Goal: Transaction & Acquisition: Purchase product/service

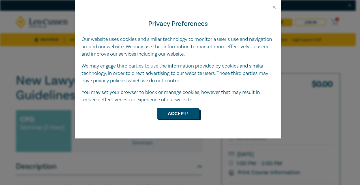
click at [170, 113] on button "Accept!" at bounding box center [178, 113] width 42 height 11
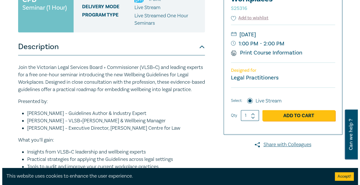
scroll to position [139, 0]
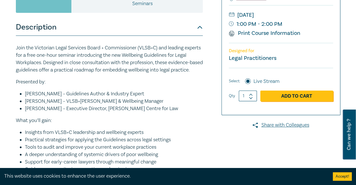
click at [301, 105] on div "$ 0.00 Select: Live Stream Qty 1 Add to Cart" at bounding box center [281, 87] width 104 height 39
click at [292, 90] on link "Add to Cart" at bounding box center [296, 95] width 73 height 11
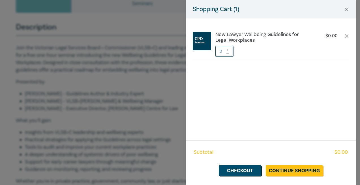
click at [228, 53] on icon at bounding box center [228, 53] width 4 height 2
click at [245, 169] on link "Checkout" at bounding box center [240, 170] width 42 height 11
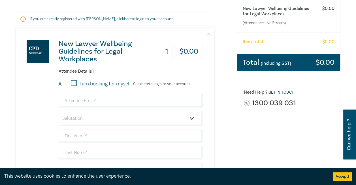
scroll to position [97, 0]
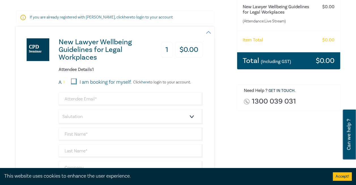
click at [74, 80] on input "I am booking for myself." at bounding box center [74, 81] width 6 height 6
checkbox input "true"
click at [84, 99] on input "email" at bounding box center [131, 99] width 144 height 14
type input "angela_leahy@tac.vic.gov.au"
type input "Angela"
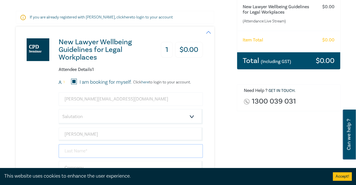
type input "Leahy"
type input "TAC"
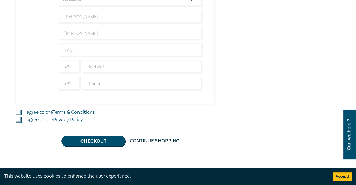
scroll to position [228, 0]
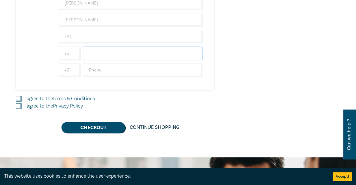
click at [161, 54] on input "text" at bounding box center [143, 53] width 120 height 14
type input "0401335790"
click at [19, 96] on input "I agree to the Terms & Conditions" at bounding box center [19, 99] width 6 height 6
checkbox input "true"
click at [19, 104] on input "I agree to the Privacy Policy" at bounding box center [19, 106] width 6 height 6
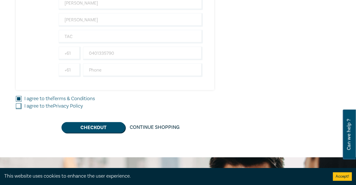
checkbox input "true"
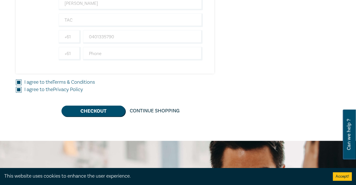
scroll to position [245, 0]
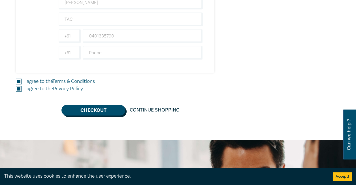
click at [100, 109] on button "Checkout" at bounding box center [93, 109] width 64 height 11
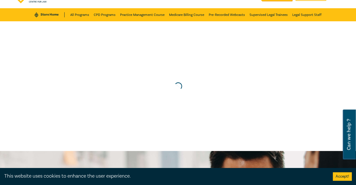
scroll to position [0, 0]
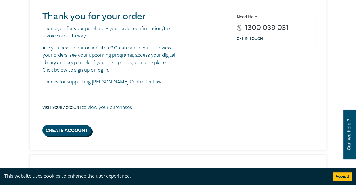
click at [54, 133] on link "Create Account" at bounding box center [66, 130] width 49 height 11
select select "AU"
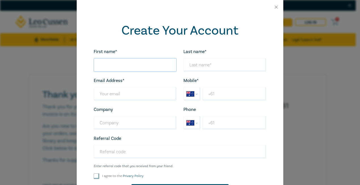
click at [125, 63] on input "First name*" at bounding box center [135, 65] width 83 height 14
type input "[PERSON_NAME]"
type input "TAC"
click at [151, 96] on input "Last name*" at bounding box center [135, 94] width 83 height 14
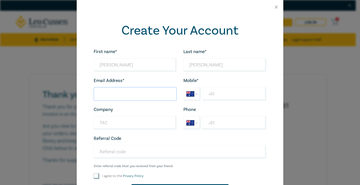
type input "[PERSON_NAME][EMAIL_ADDRESS][DOMAIN_NAME]"
click at [215, 91] on input "+61" at bounding box center [234, 94] width 64 height 14
type input "[PHONE_NUMBER]"
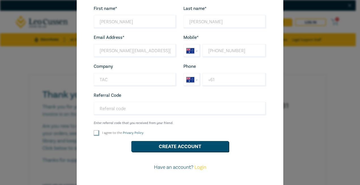
scroll to position [45, 0]
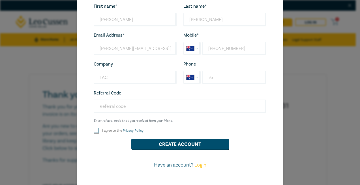
click at [94, 130] on input "I agree to the Privacy Policy" at bounding box center [97, 131] width 6 height 6
checkbox input "true"
click at [154, 142] on button "Create Account" at bounding box center [179, 143] width 97 height 11
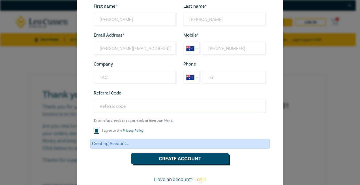
click at [161, 158] on button "Create Account" at bounding box center [179, 158] width 97 height 11
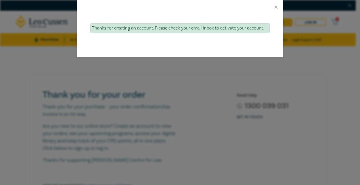
drag, startPoint x: 358, startPoint y: 128, endPoint x: 358, endPoint y: 107, distance: 21.8
click at [355, 107] on div "Thanks for creating an account. Please check your email inbox to activate your …" at bounding box center [180, 92] width 360 height 185
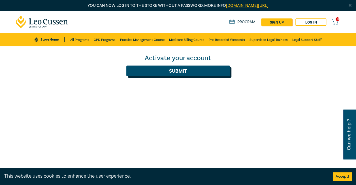
click at [168, 70] on button "Submit" at bounding box center [178, 70] width 104 height 11
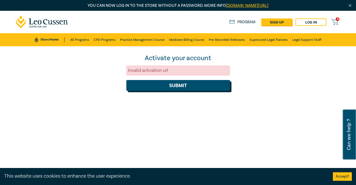
click at [169, 86] on button "Submit" at bounding box center [178, 85] width 104 height 11
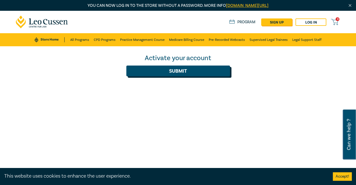
click at [182, 71] on button "Submit" at bounding box center [178, 70] width 104 height 11
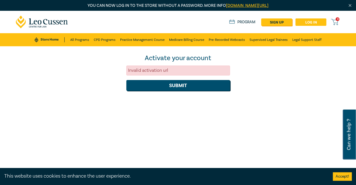
click at [305, 22] on link "Log in" at bounding box center [310, 21] width 31 height 7
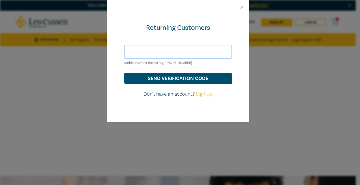
click at [200, 51] on input "text" at bounding box center [178, 52] width 108 height 14
type input "[PERSON_NAME][EMAIL_ADDRESS][DOMAIN_NAME]"
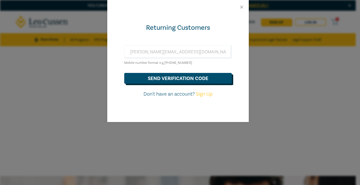
click at [191, 79] on button "send verification code" at bounding box center [178, 78] width 108 height 11
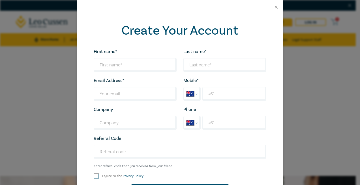
select select "AU"
drag, startPoint x: 0, startPoint y: 0, endPoint x: 123, endPoint y: 66, distance: 139.5
click at [123, 66] on input "First name*" at bounding box center [135, 65] width 83 height 14
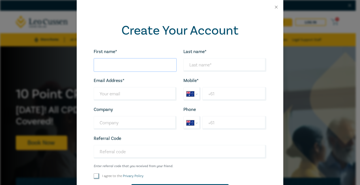
type input "[PERSON_NAME]"
type input "Leahy"
type input "[PERSON_NAME][EMAIL_ADDRESS][DOMAIN_NAME]"
type input "TAC"
click at [210, 91] on input "+61" at bounding box center [234, 94] width 64 height 14
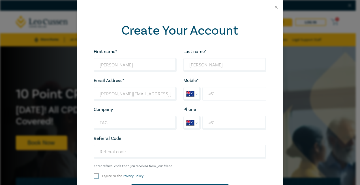
type input "+61 401 335 790"
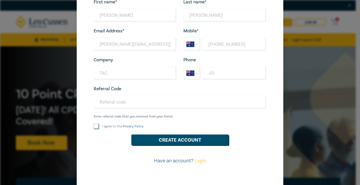
scroll to position [50, 0]
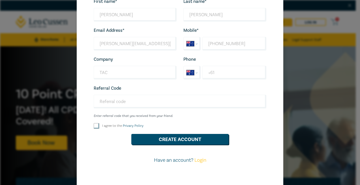
click at [94, 124] on input "I agree to the Privacy Policy" at bounding box center [97, 126] width 6 height 6
checkbox input "true"
click at [160, 138] on button "Create Account" at bounding box center [179, 139] width 97 height 11
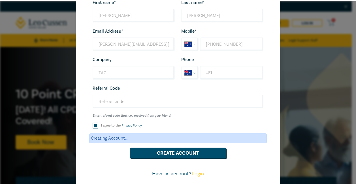
scroll to position [0, 0]
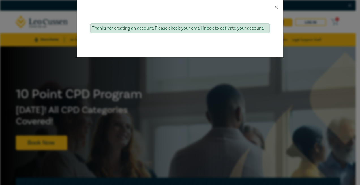
drag, startPoint x: 358, startPoint y: 112, endPoint x: 356, endPoint y: 102, distance: 9.3
click at [356, 102] on div "Thanks for creating an account. Please check your email inbox to activate your …" at bounding box center [180, 92] width 360 height 185
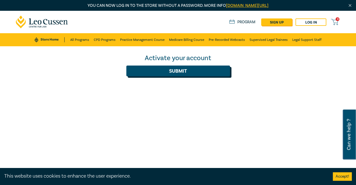
click at [180, 73] on button "Submit" at bounding box center [178, 70] width 104 height 11
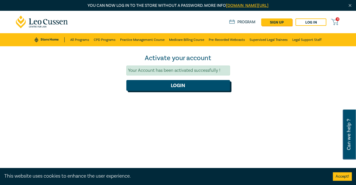
click at [180, 87] on button "Login" at bounding box center [178, 85] width 104 height 11
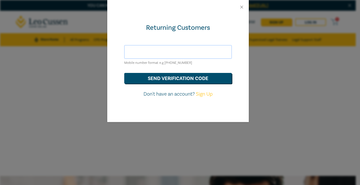
click at [171, 52] on input "text" at bounding box center [178, 52] width 108 height 14
type input "[PERSON_NAME][EMAIL_ADDRESS][DOMAIN_NAME]"
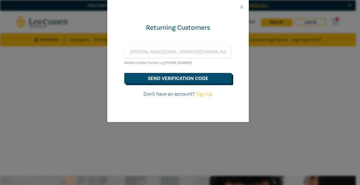
click at [171, 80] on button "send verification code" at bounding box center [178, 78] width 108 height 11
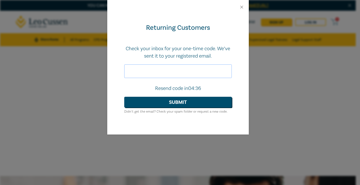
click at [141, 67] on input "text" at bounding box center [178, 71] width 108 height 14
type input "838295"
click at [182, 102] on button "Submit" at bounding box center [178, 102] width 108 height 11
